Goal: Task Accomplishment & Management: Use online tool/utility

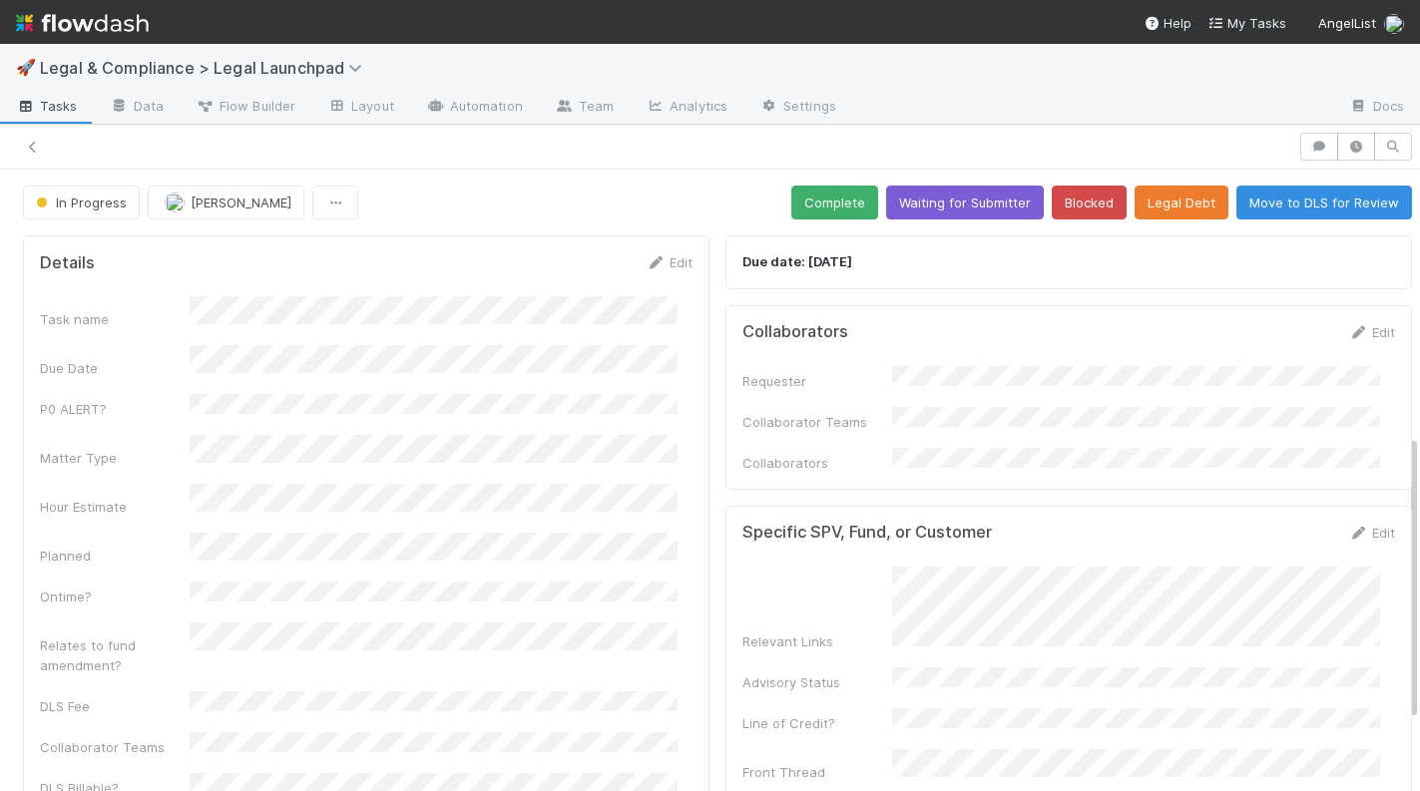
scroll to position [577, 0]
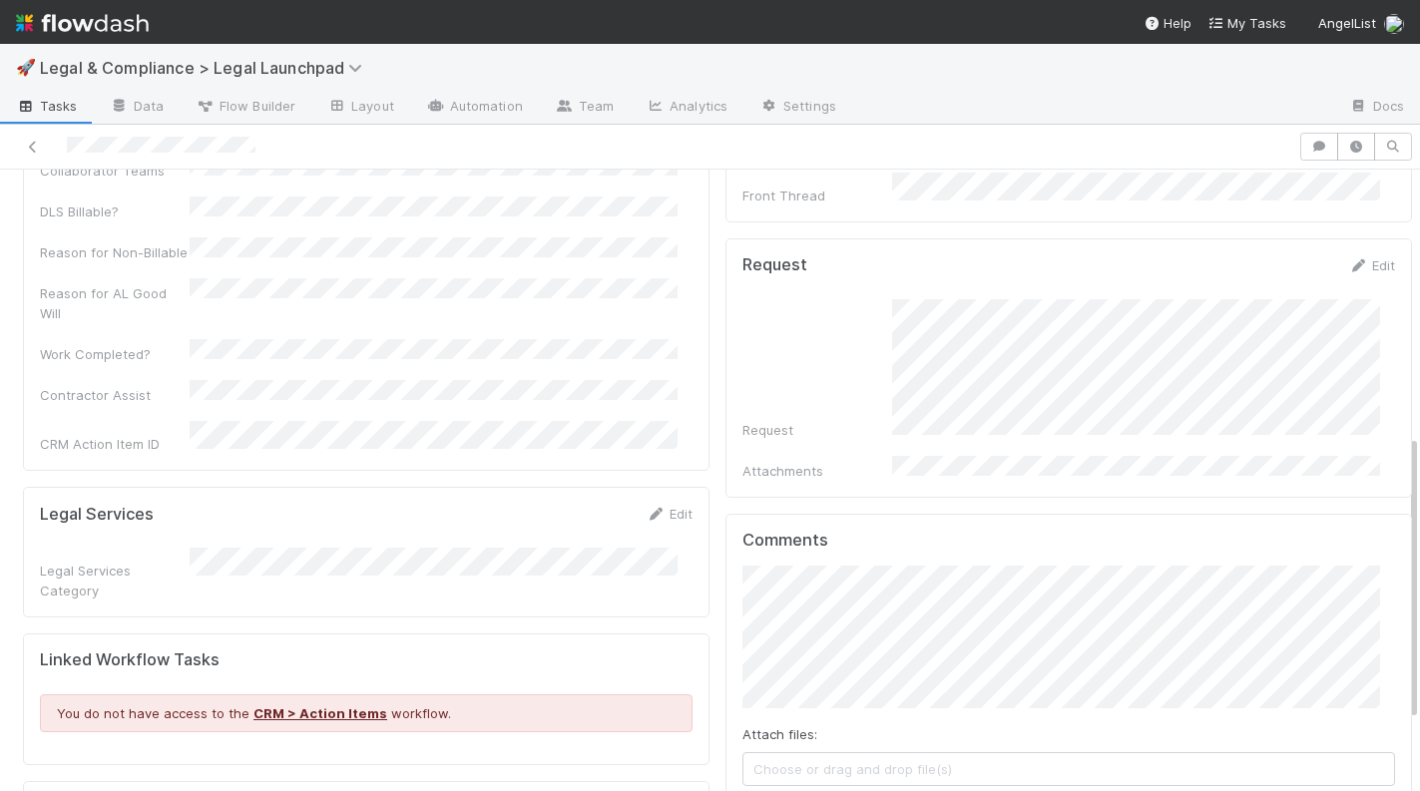
click at [868, 189] on div "Due date: [DATE] Collaborators Edit Requester Collaborator Teams Collaborators …" at bounding box center [1068, 354] width 702 height 1407
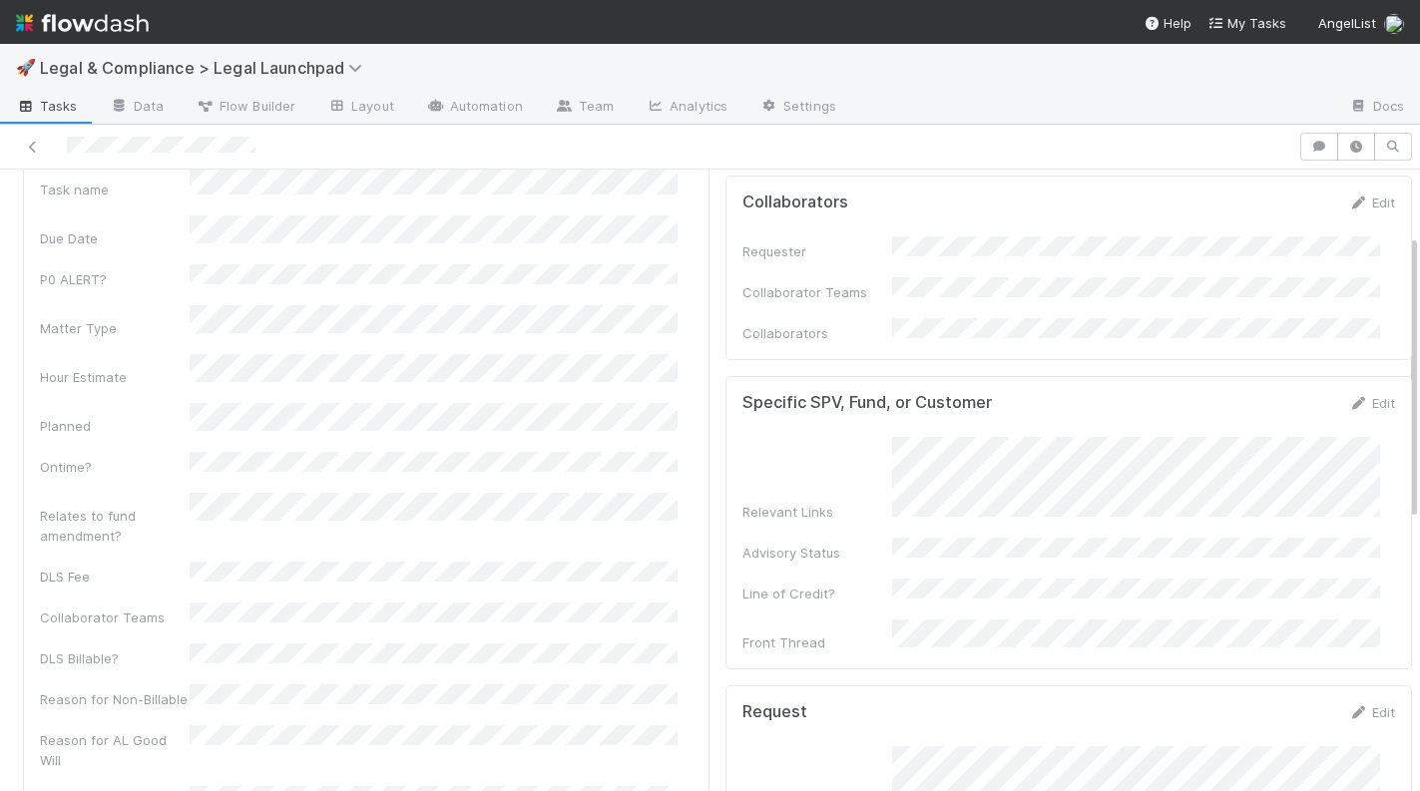
scroll to position [123, 0]
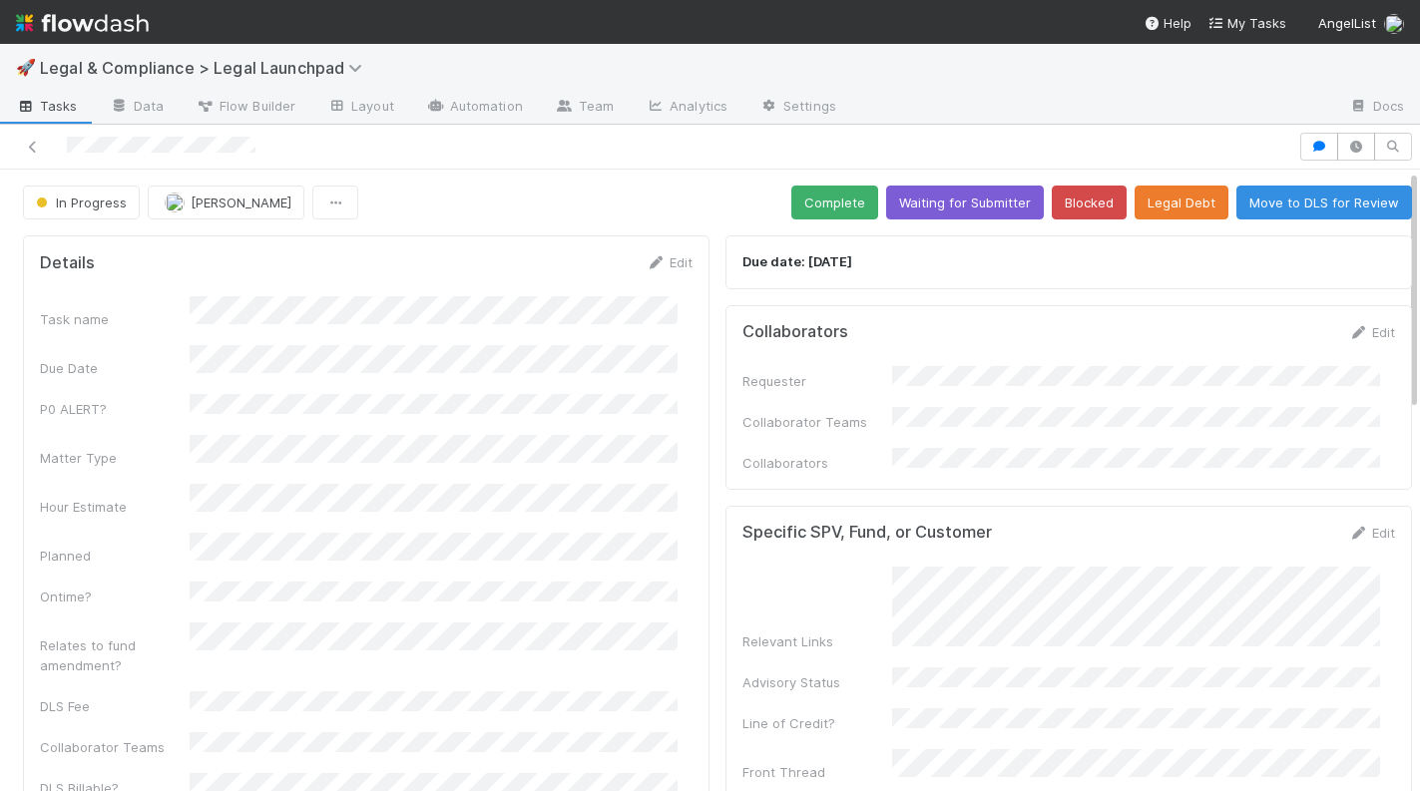
click at [982, 305] on div "Collaborators Edit Requester Collaborator Teams Collaborators" at bounding box center [1068, 397] width 686 height 185
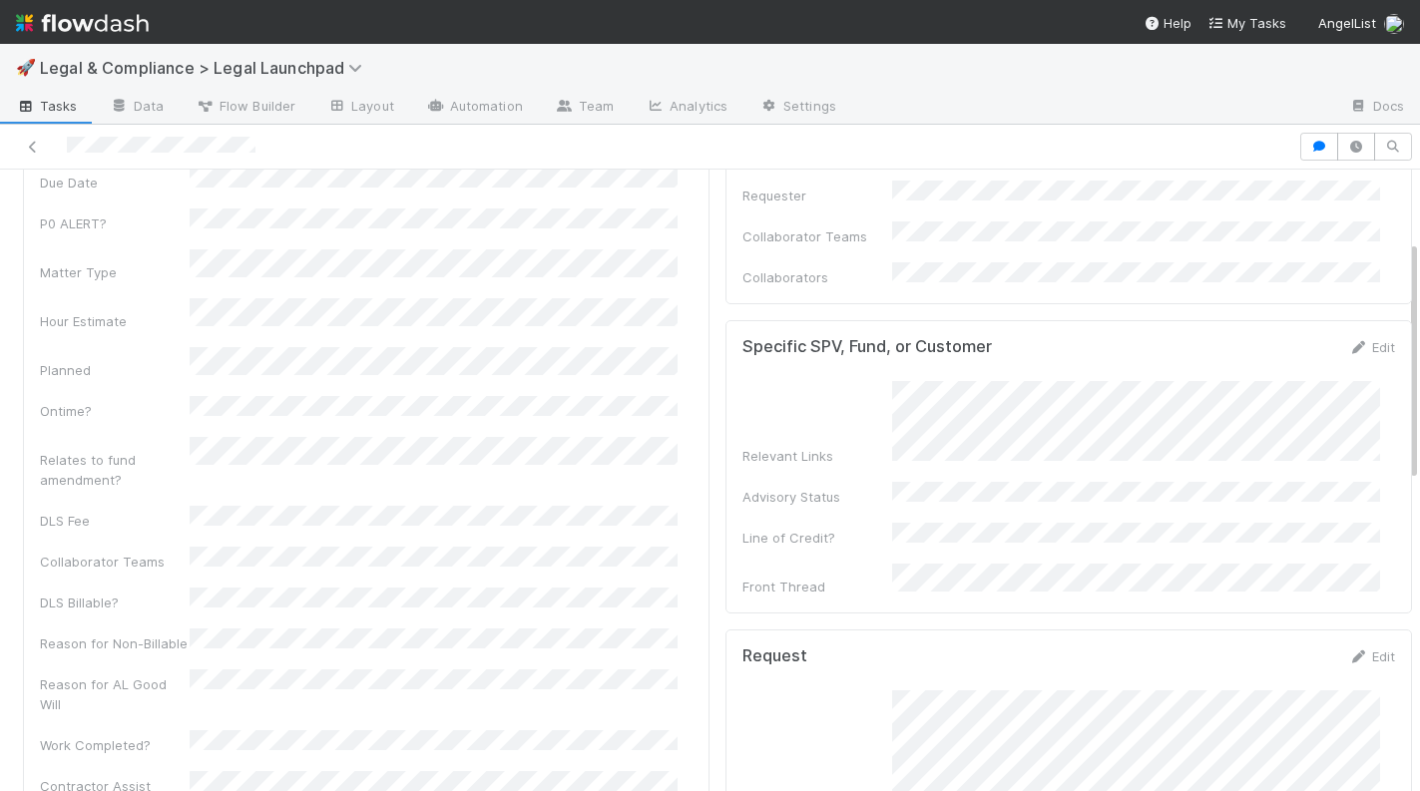
scroll to position [182, 0]
click at [63, 27] on img at bounding box center [82, 23] width 133 height 34
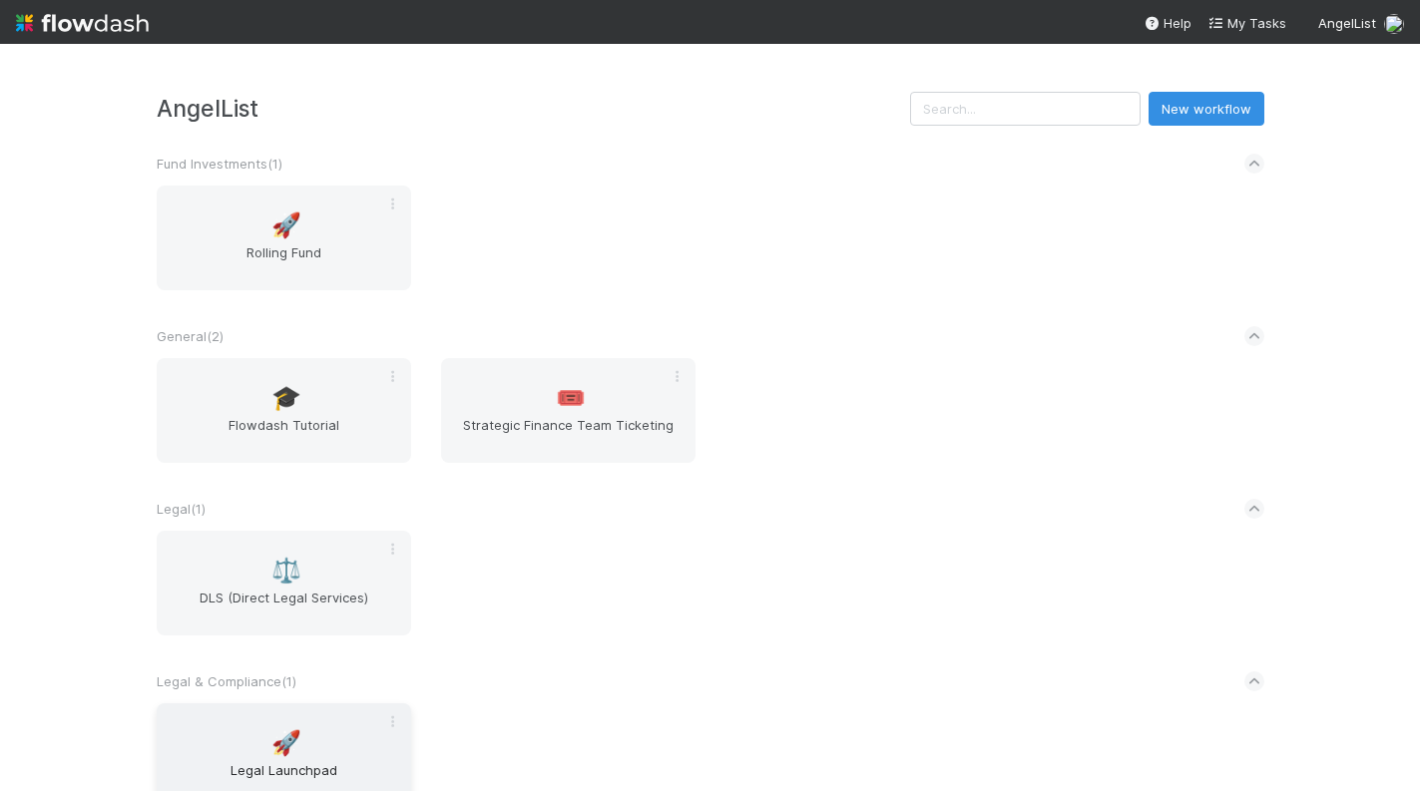
click at [289, 754] on div "🚀 Legal Launchpad" at bounding box center [284, 755] width 254 height 105
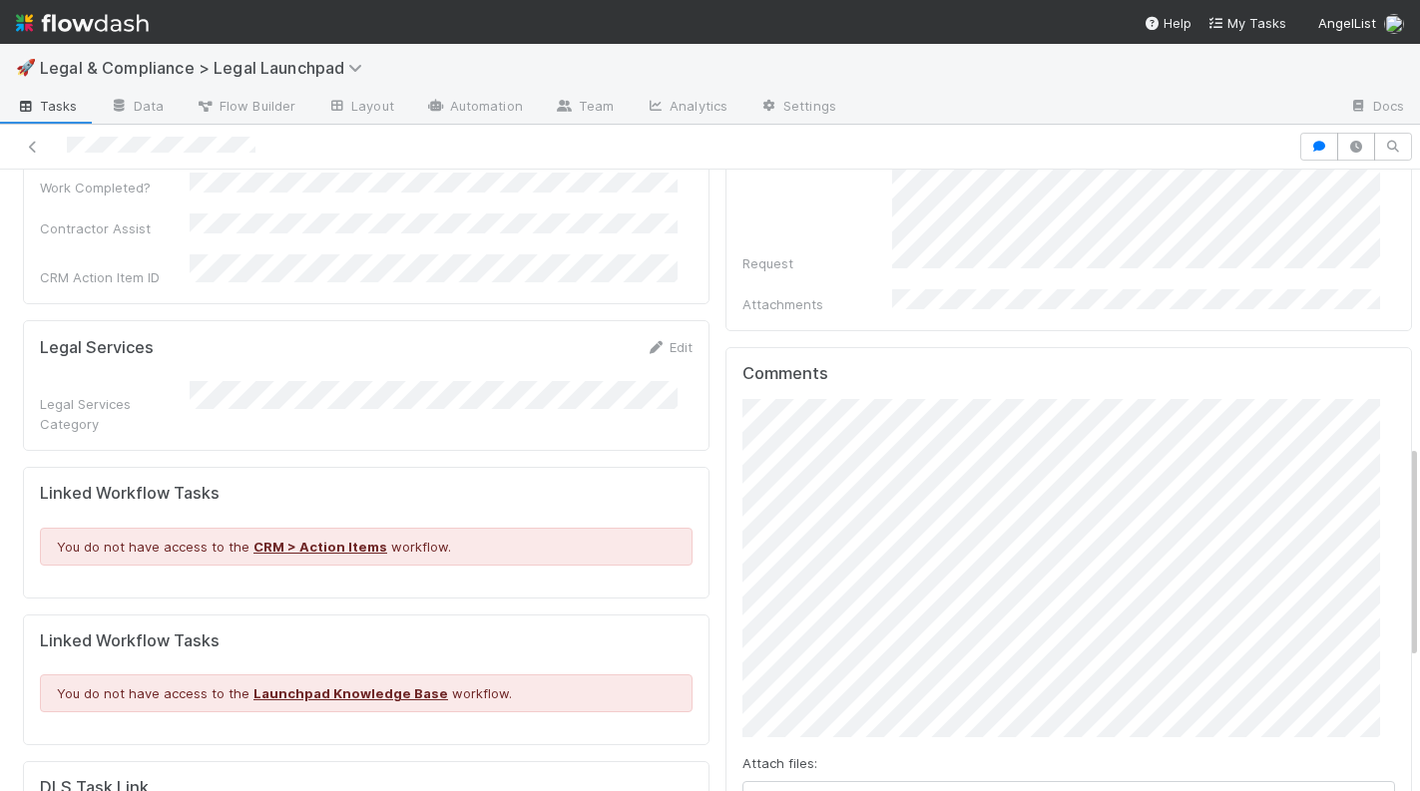
scroll to position [874, 0]
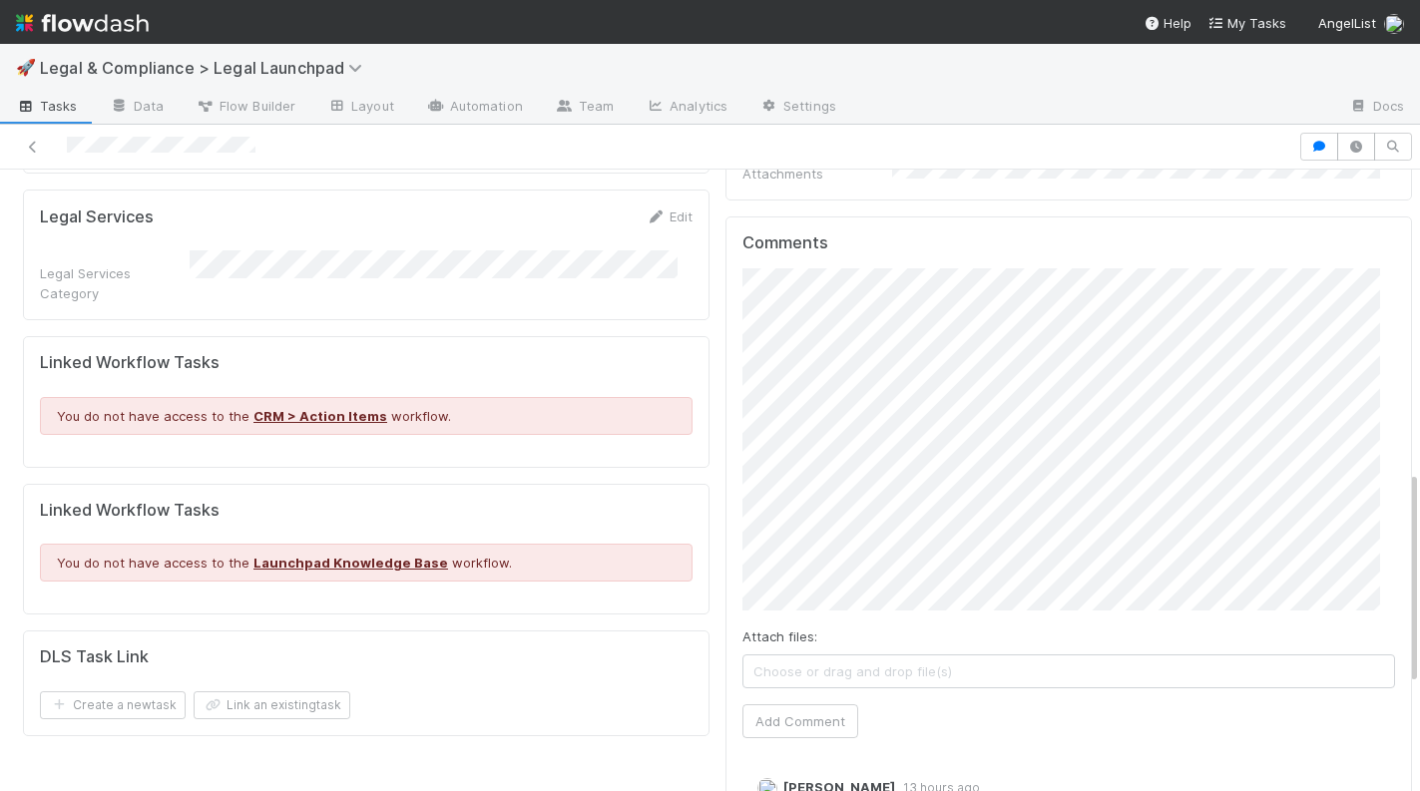
click at [725, 413] on div "Comments Attach files: Choose or drag and drop file(s) Add Comment [PERSON_NAME…" at bounding box center [1068, 667] width 686 height 902
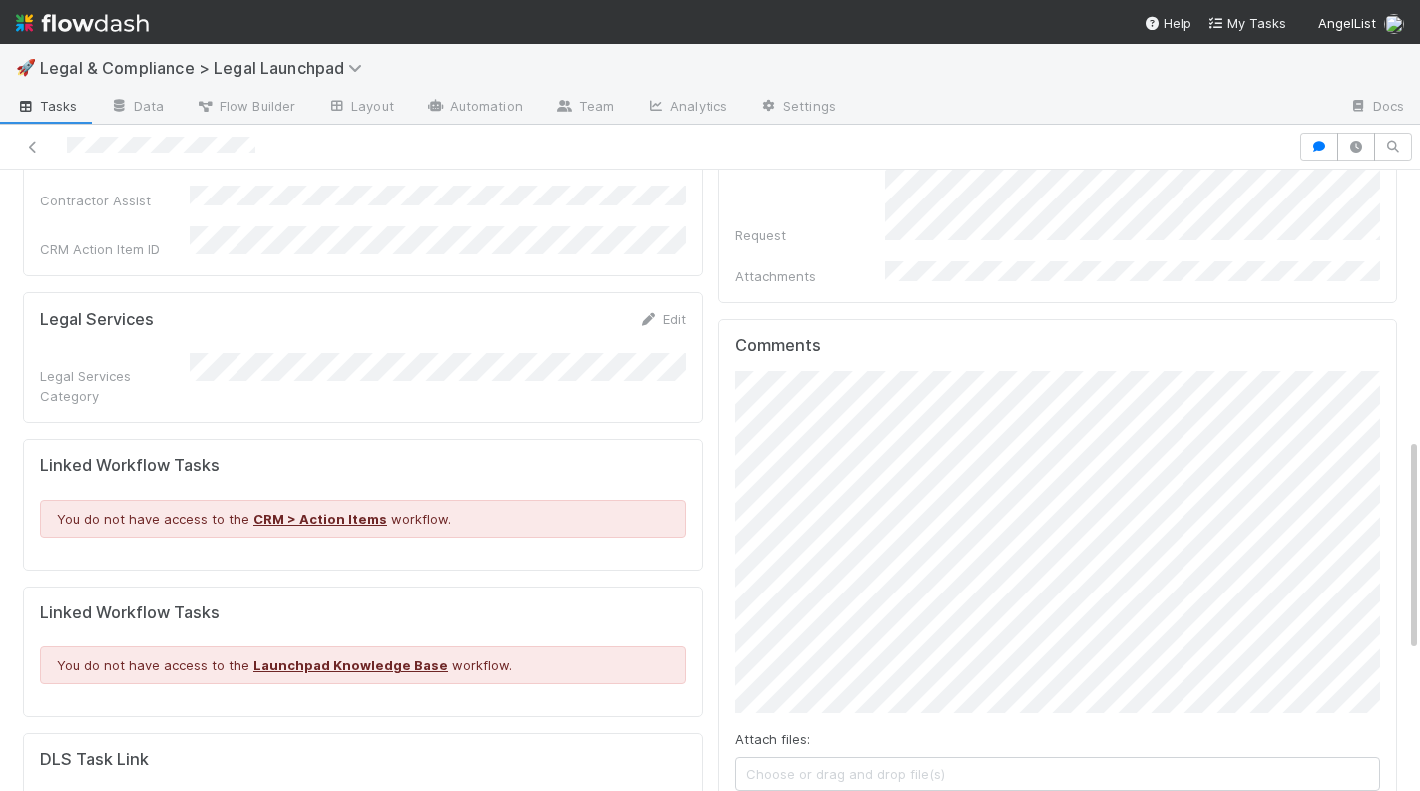
scroll to position [794, 0]
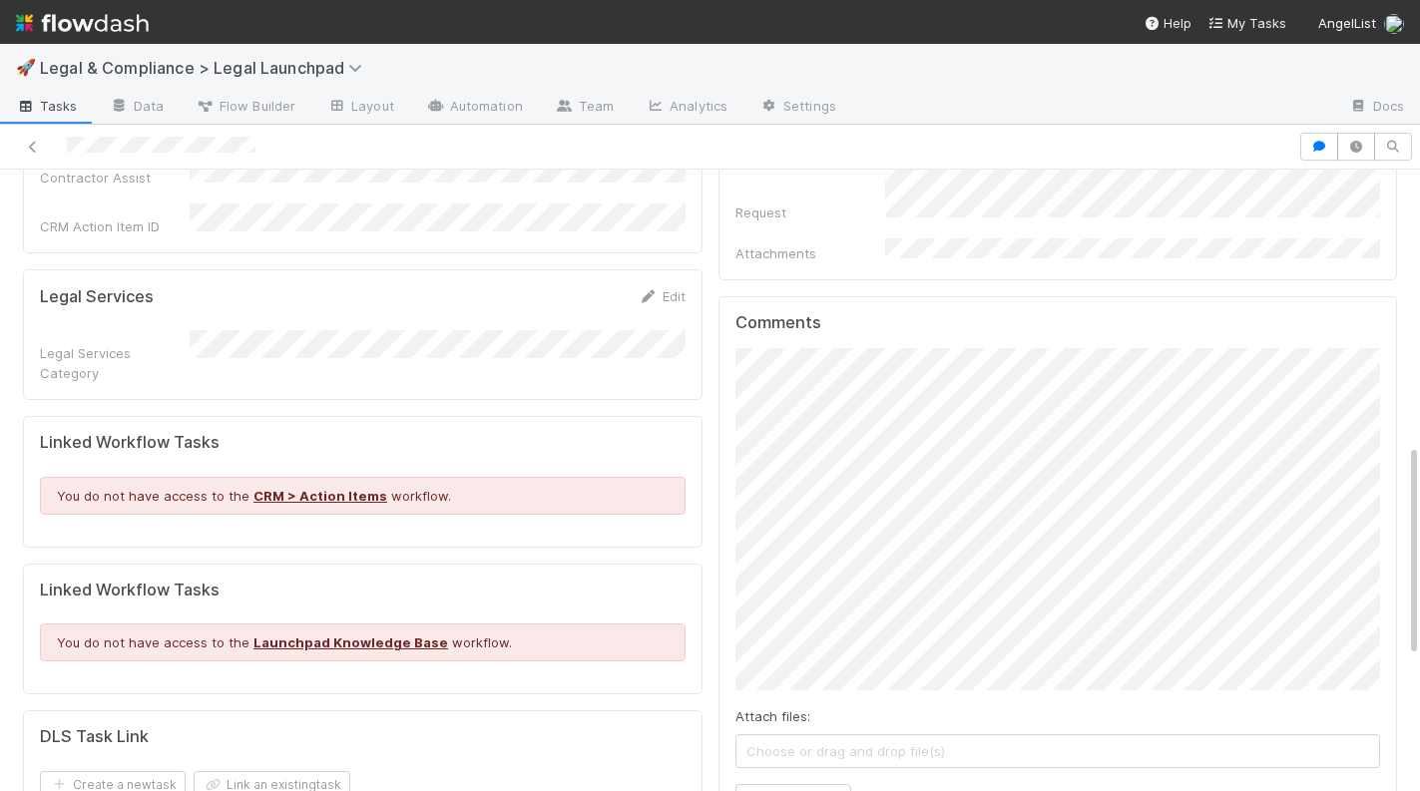
click at [729, 435] on div "Comments Attach files: Choose or drag and drop file(s) Add Comment [PERSON_NAME…" at bounding box center [1057, 747] width 679 height 902
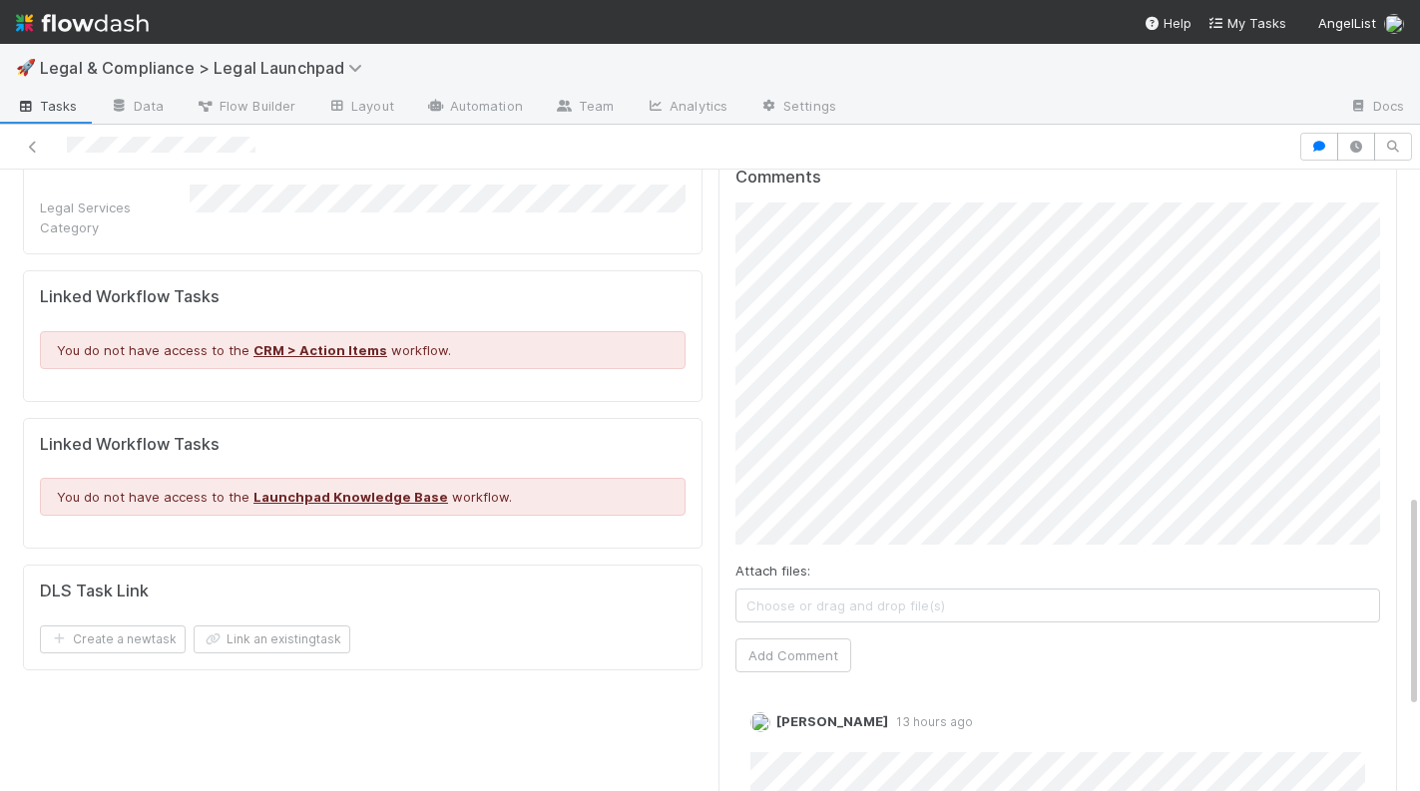
scroll to position [941, 0]
click at [818, 637] on button "Add Comment" at bounding box center [793, 654] width 116 height 34
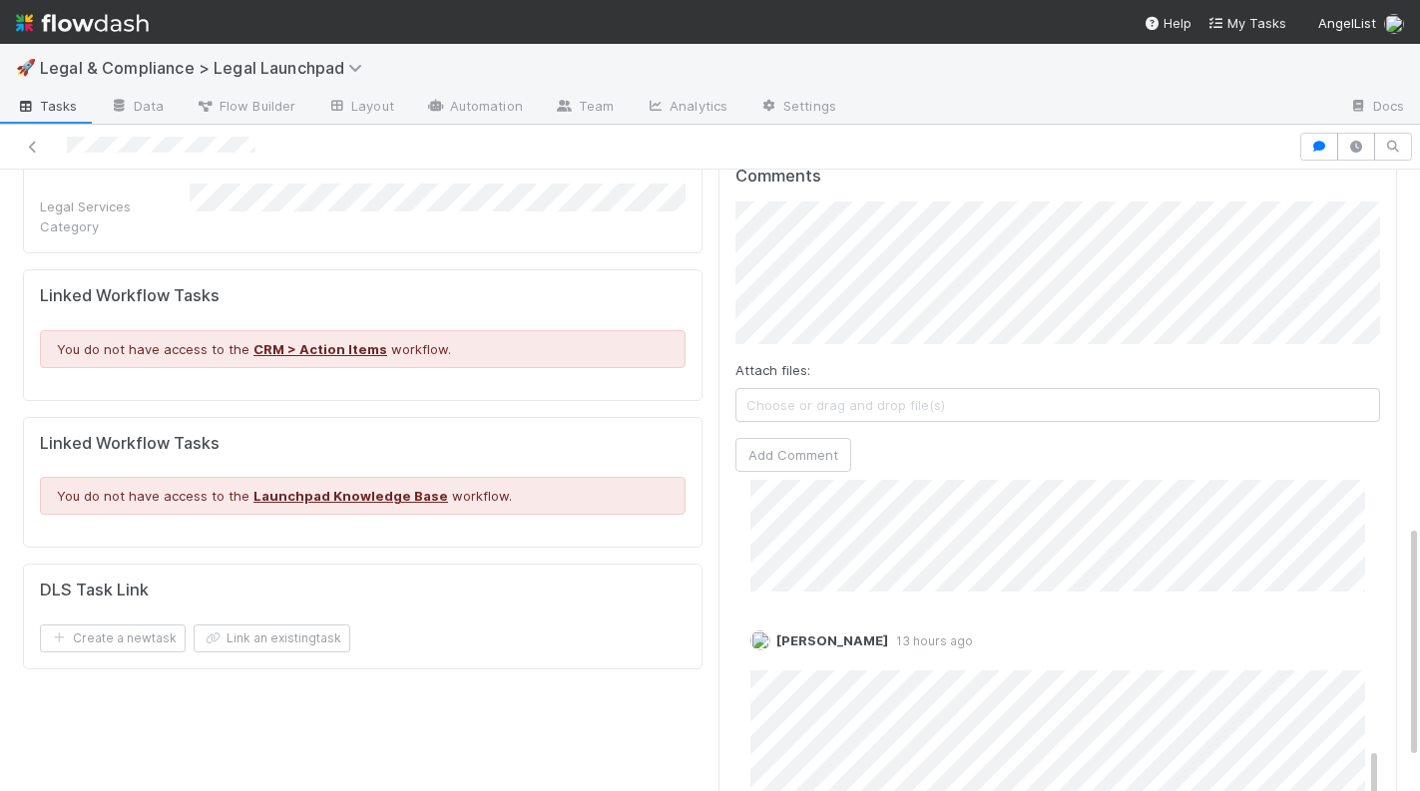
scroll to position [949, 0]
